Goal: Task Accomplishment & Management: Manage account settings

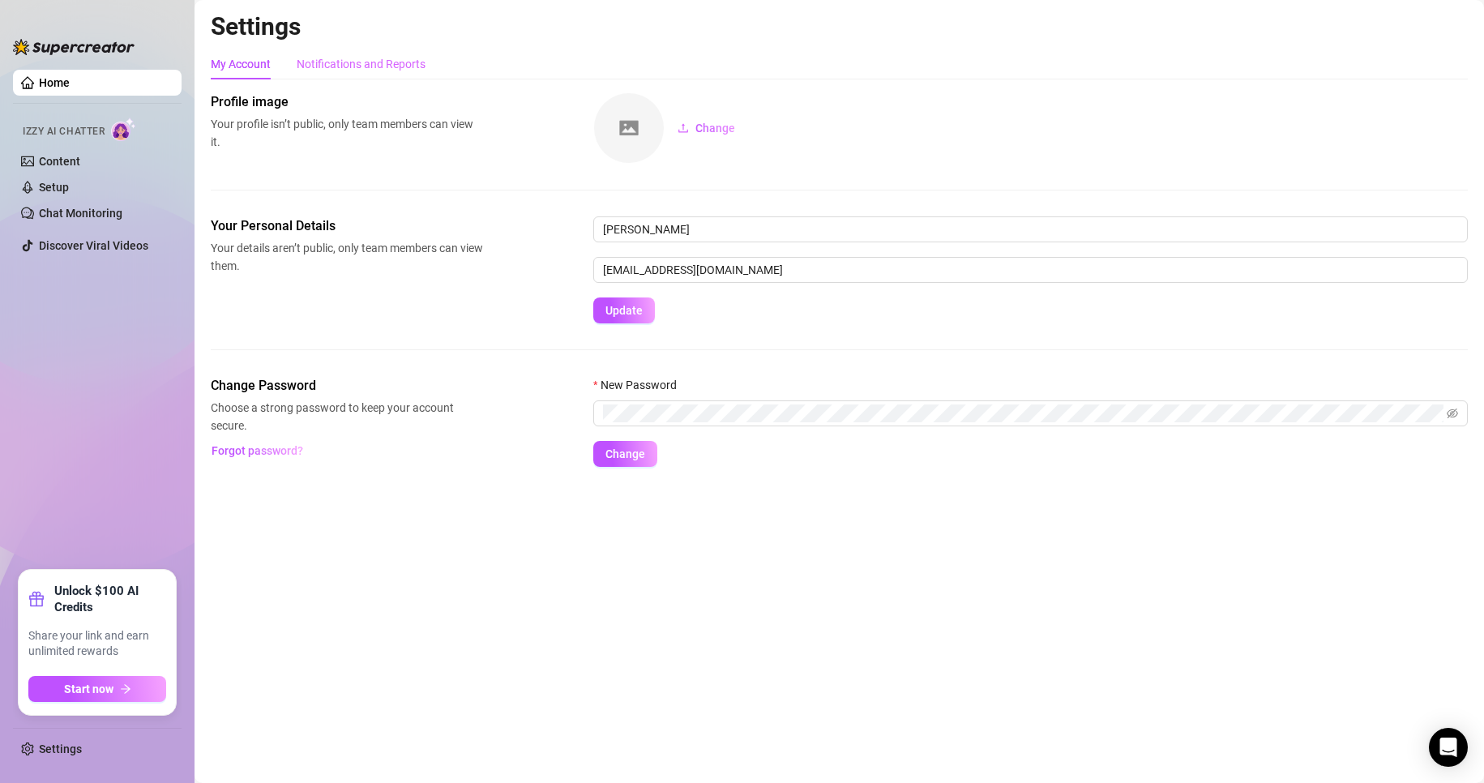
click at [362, 73] on div "Notifications and Reports" at bounding box center [361, 64] width 129 height 31
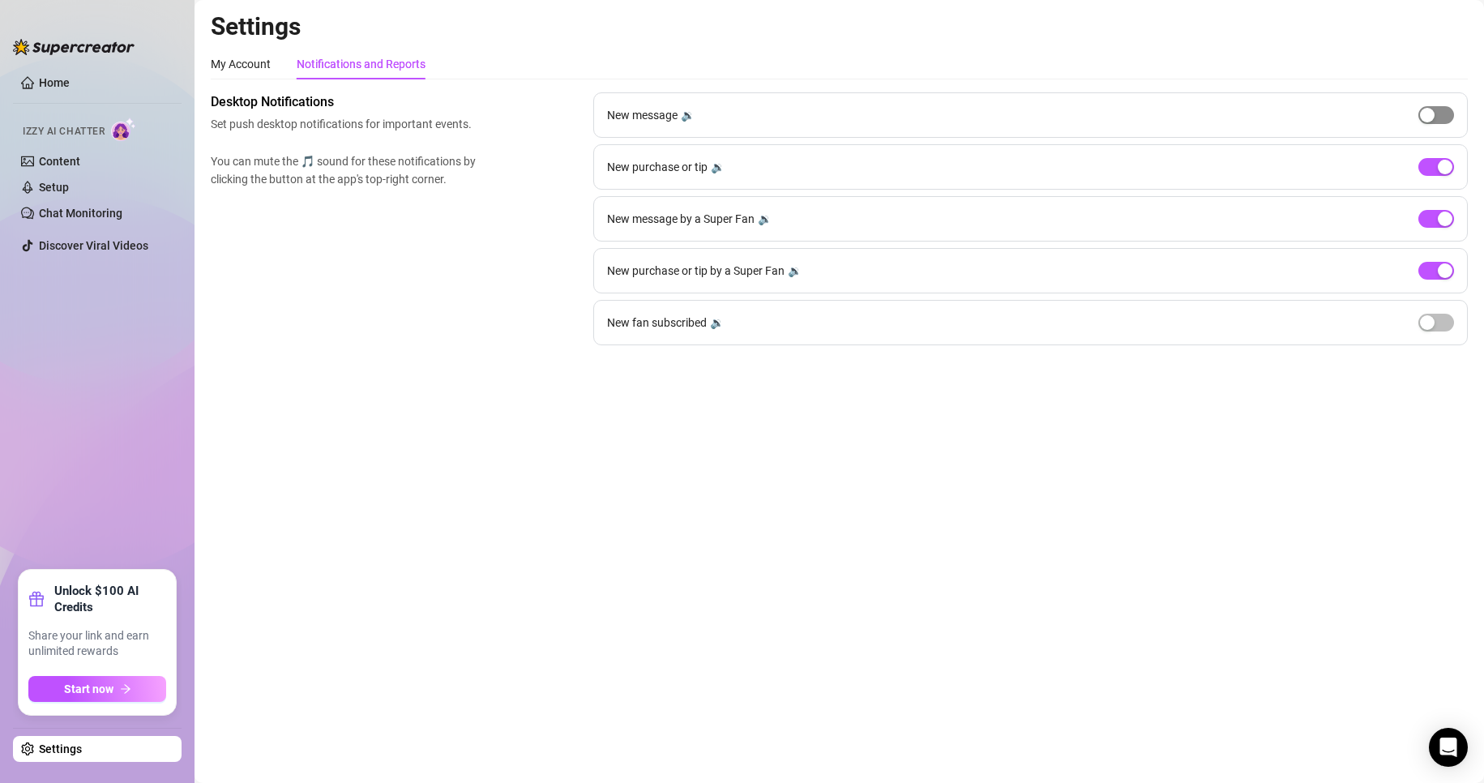
click at [1444, 117] on span "button" at bounding box center [1437, 115] width 36 height 18
click at [1444, 116] on div "button" at bounding box center [1445, 115] width 15 height 15
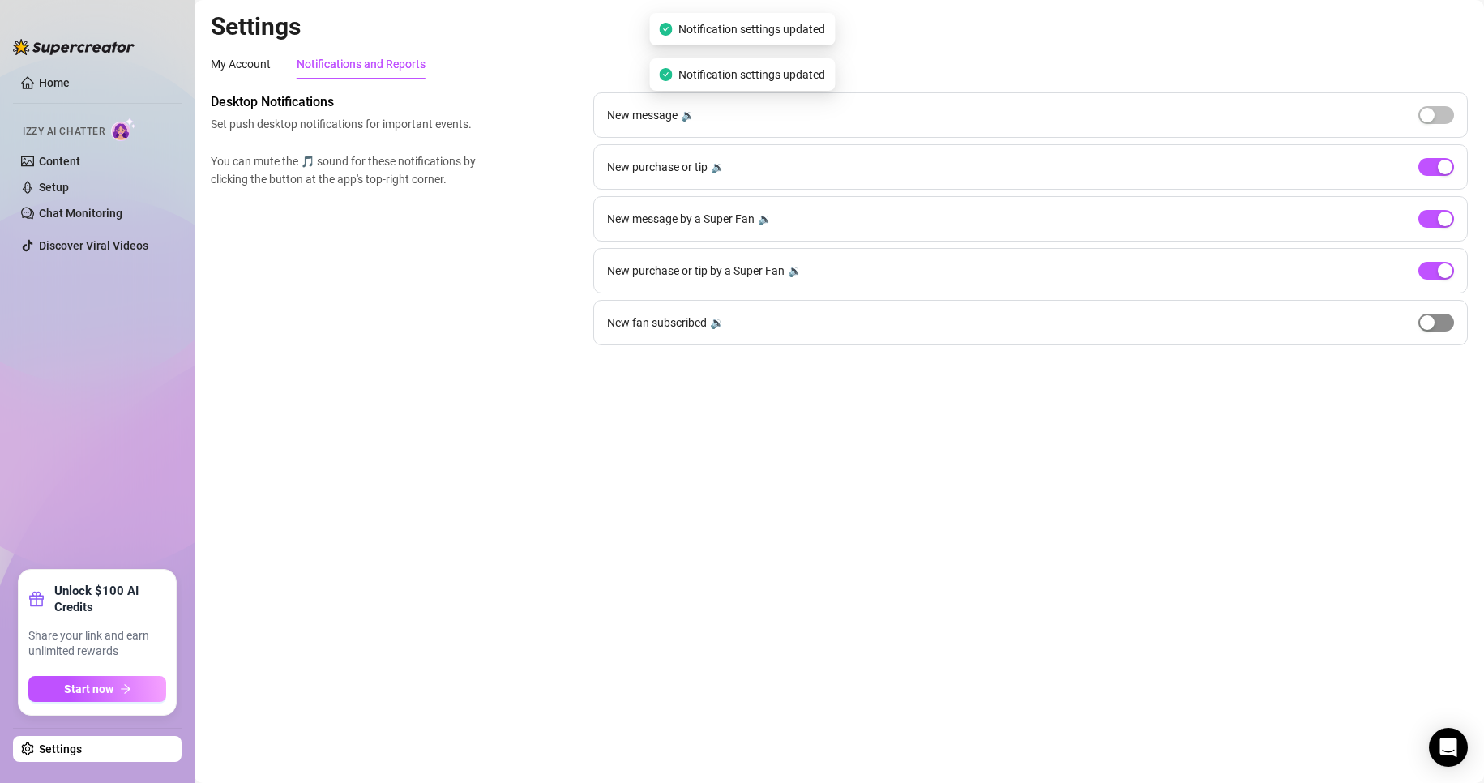
click at [1442, 327] on span "button" at bounding box center [1437, 323] width 36 height 18
click at [1442, 327] on div "button" at bounding box center [1445, 322] width 15 height 15
